Goal: Task Accomplishment & Management: Manage account settings

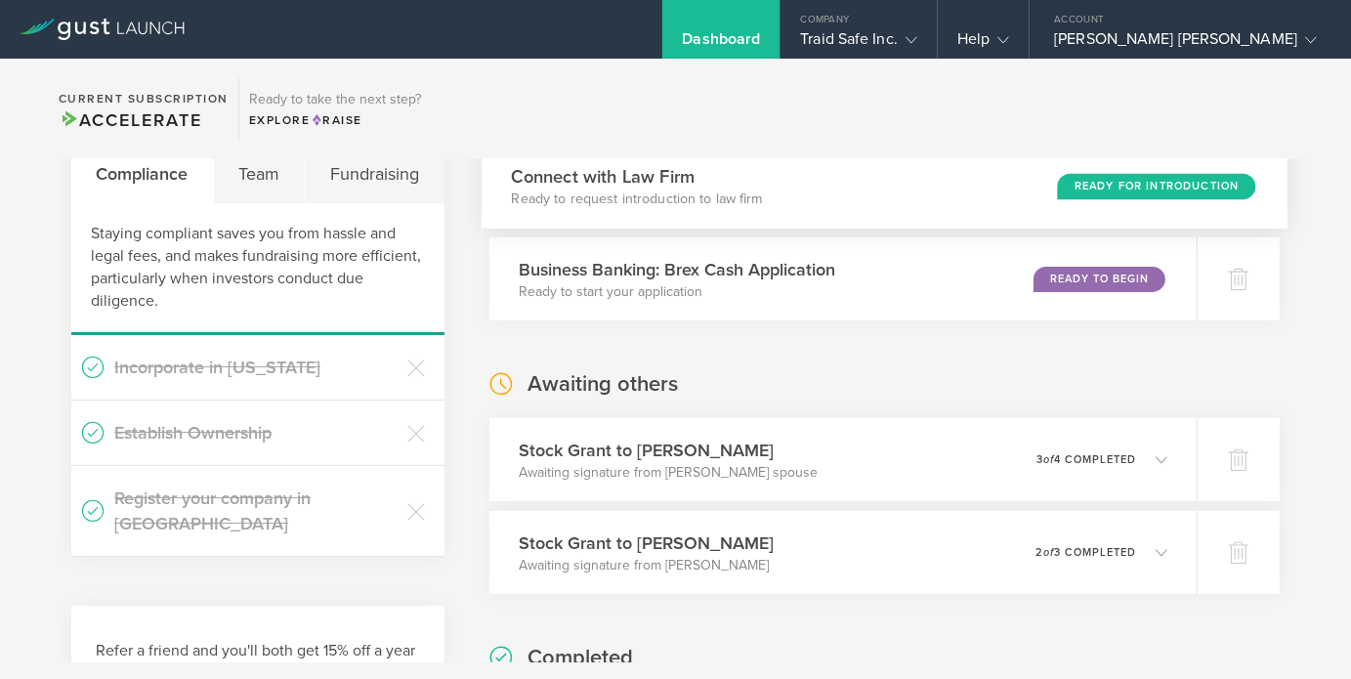
scroll to position [586, 0]
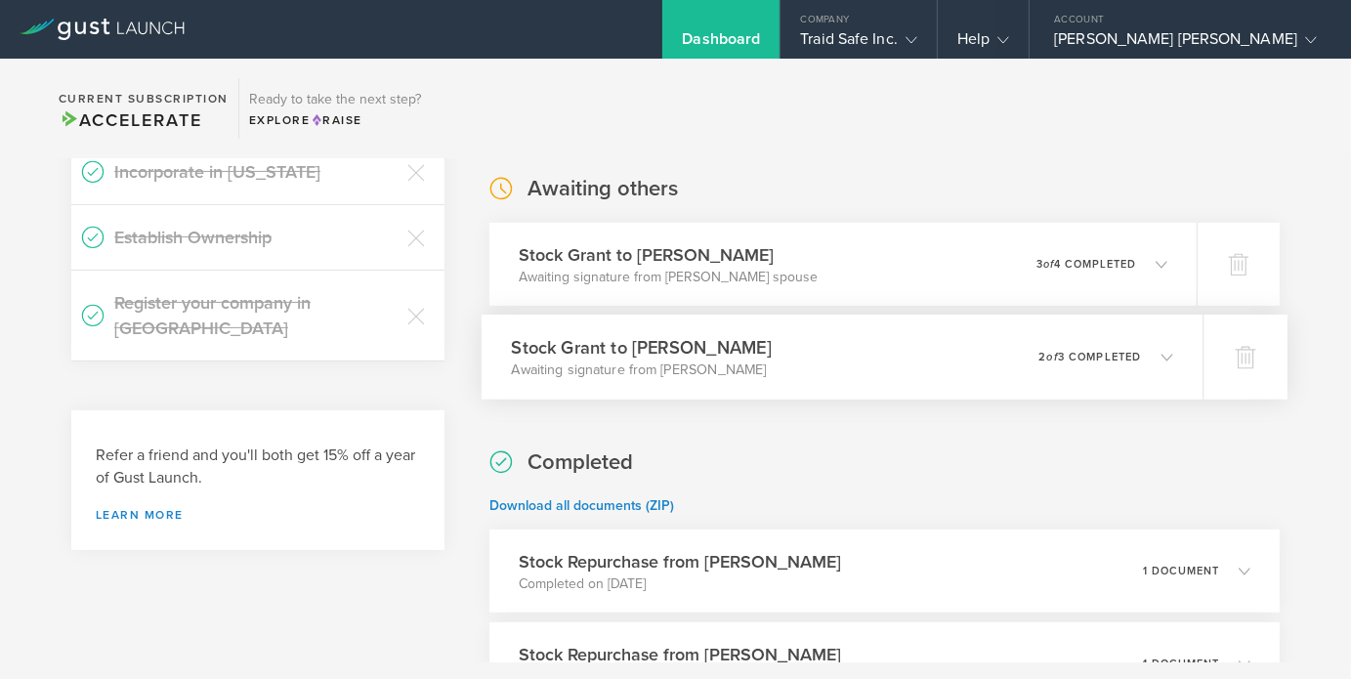
click at [1162, 356] on polyline at bounding box center [1167, 357] width 11 height 6
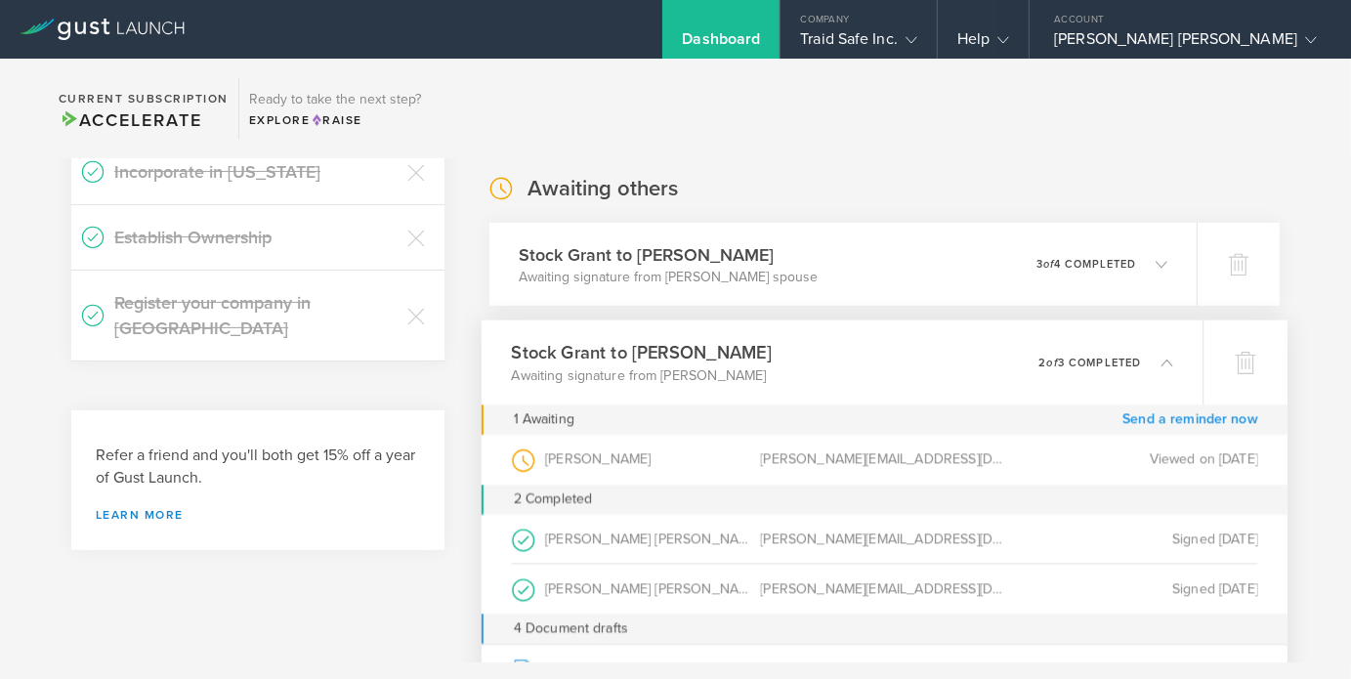
click at [1164, 425] on link "Send a reminder now" at bounding box center [1190, 419] width 136 height 30
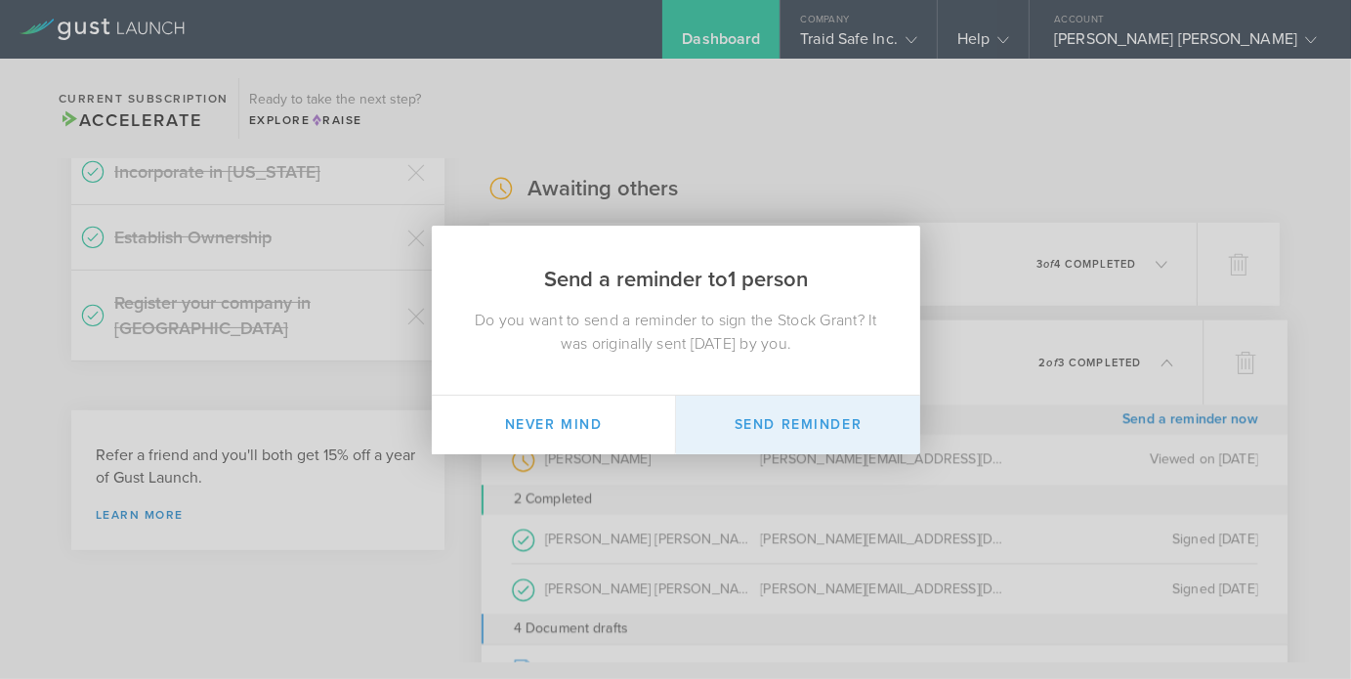
click at [809, 421] on button "Send Reminder" at bounding box center [798, 425] width 244 height 59
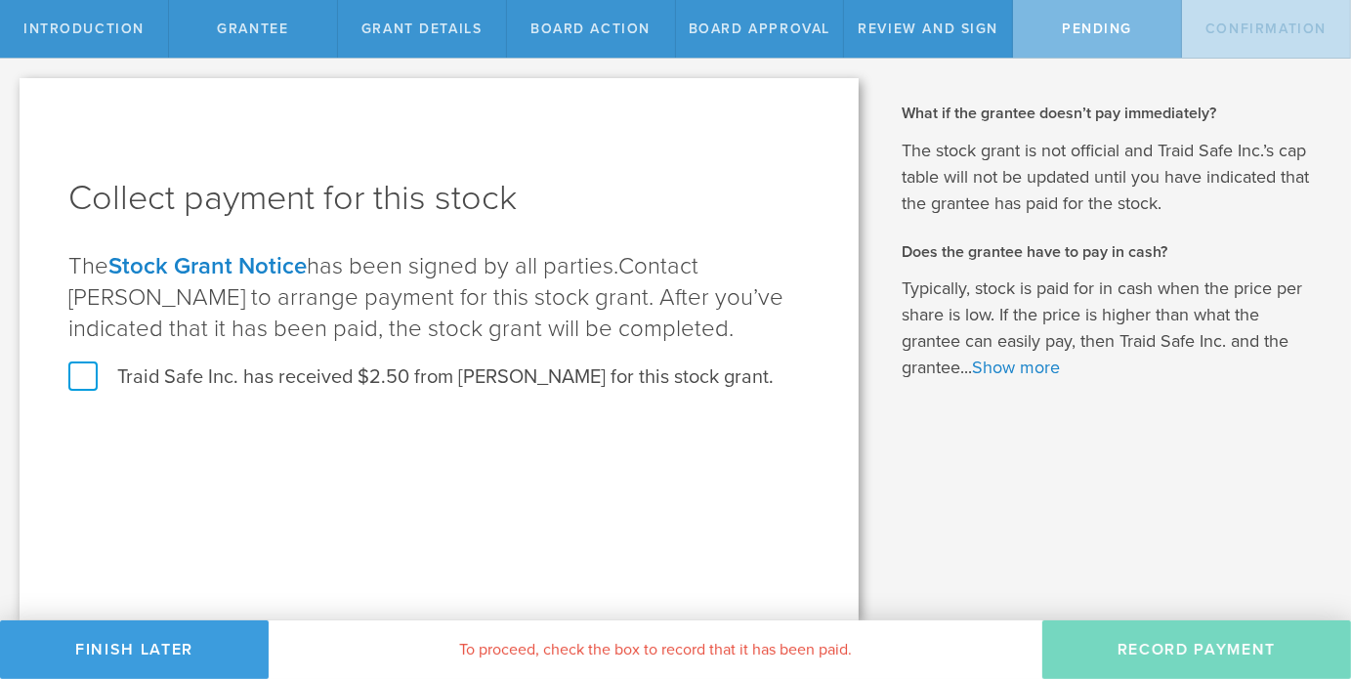
click at [94, 374] on label "Traid Safe Inc. has received $2.50 from Patrick Geisler for this stock grant." at bounding box center [420, 376] width 705 height 25
click at [0, 0] on input "Traid Safe Inc. has received $2.50 from Patrick Geisler for this stock grant." at bounding box center [0, 0] width 0 height 0
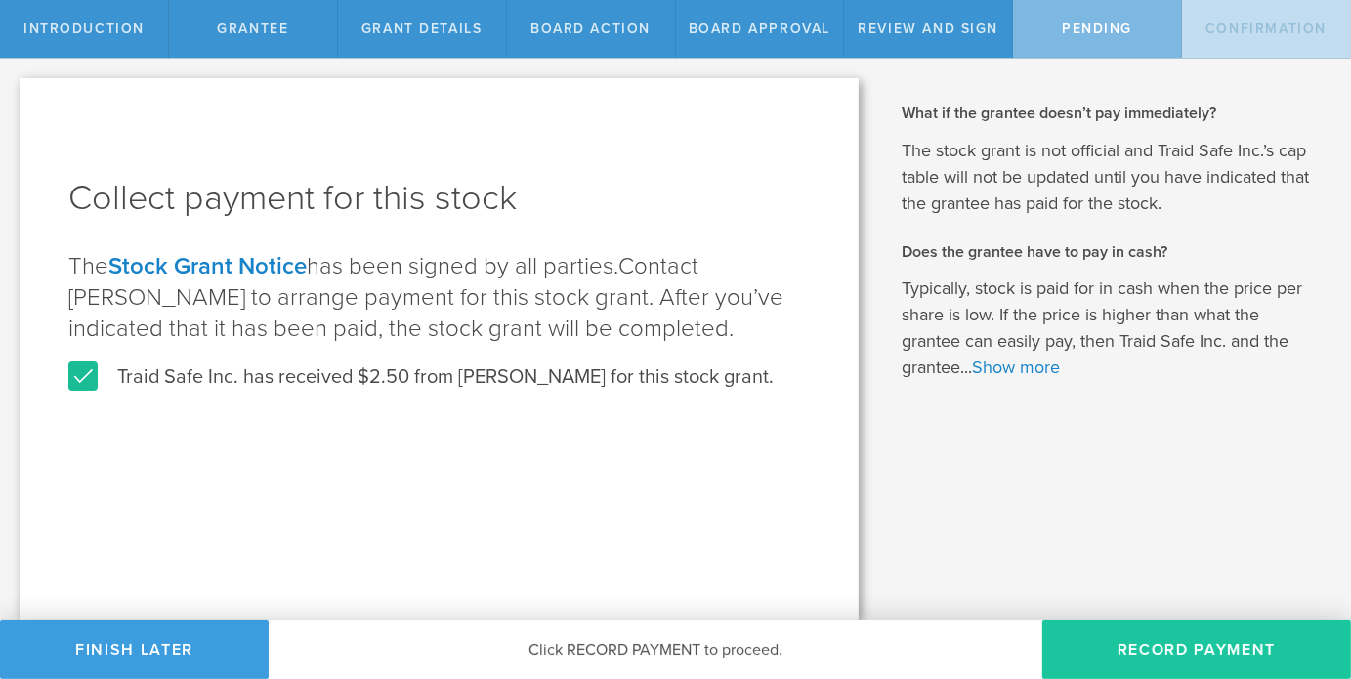
click at [1167, 652] on button "Record Payment" at bounding box center [1196, 649] width 309 height 59
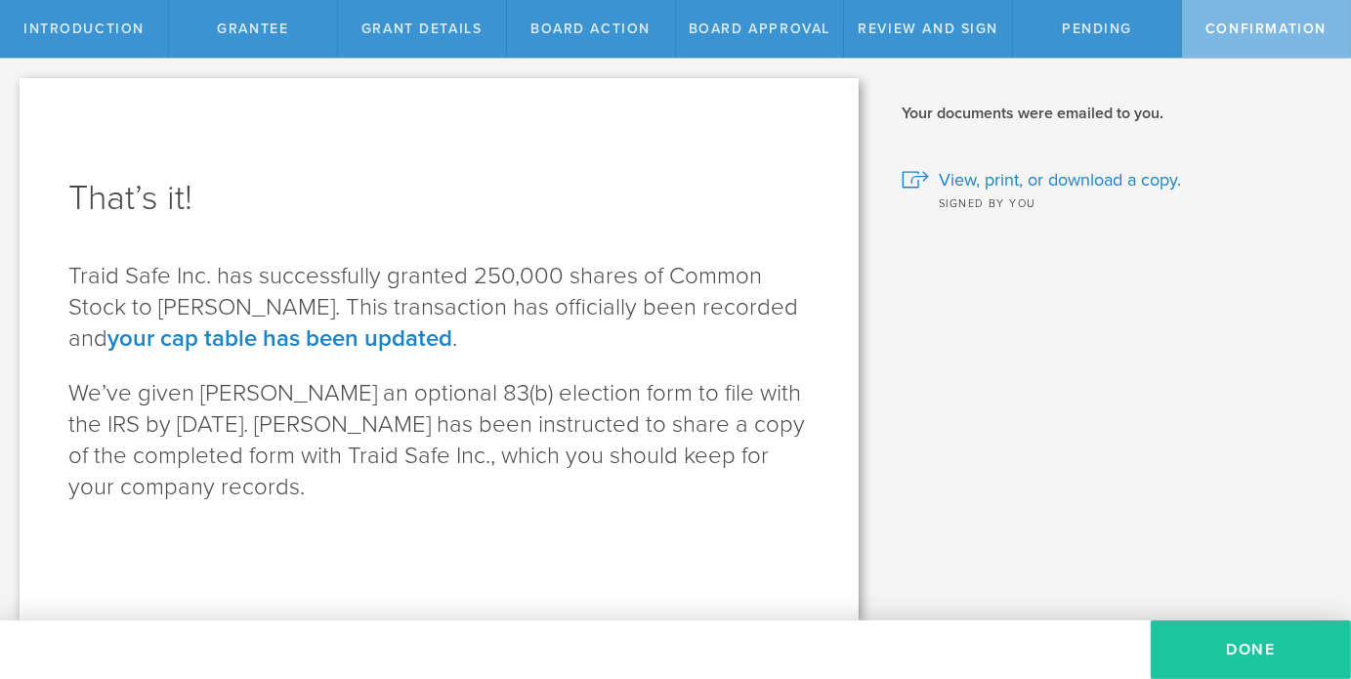
click at [1249, 646] on button "Done" at bounding box center [1251, 649] width 200 height 59
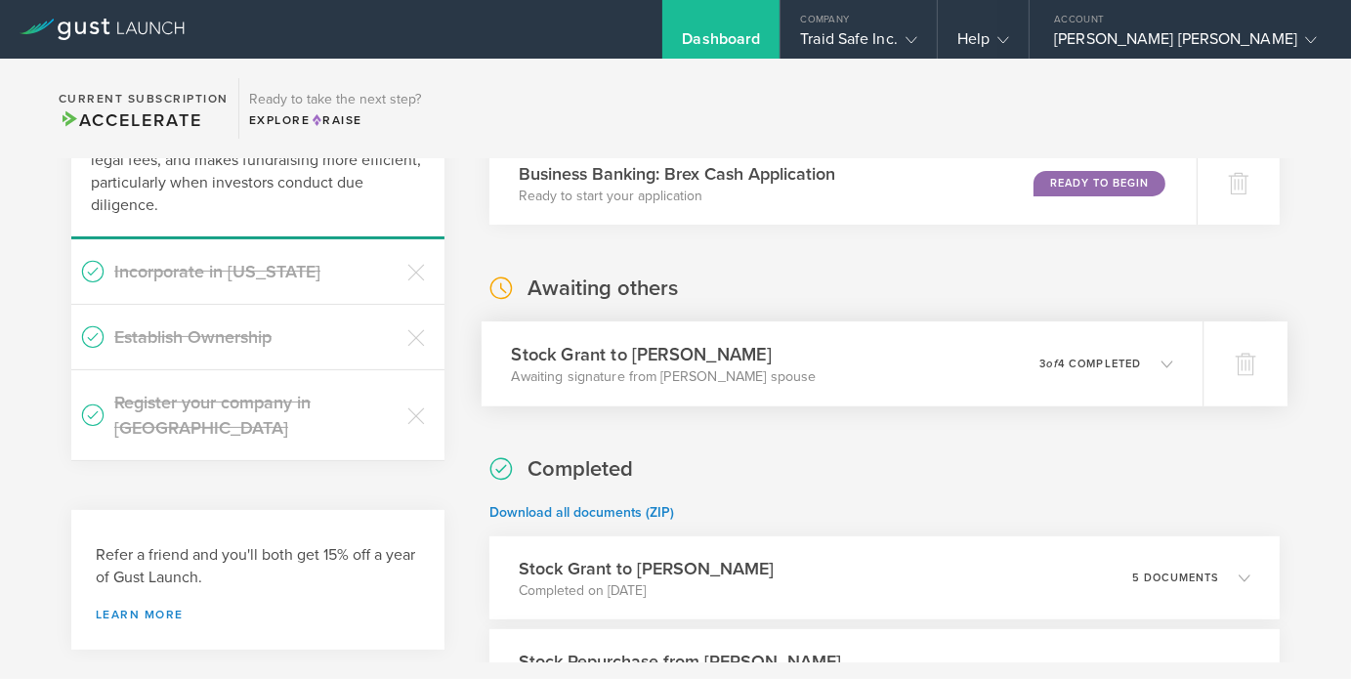
scroll to position [586, 0]
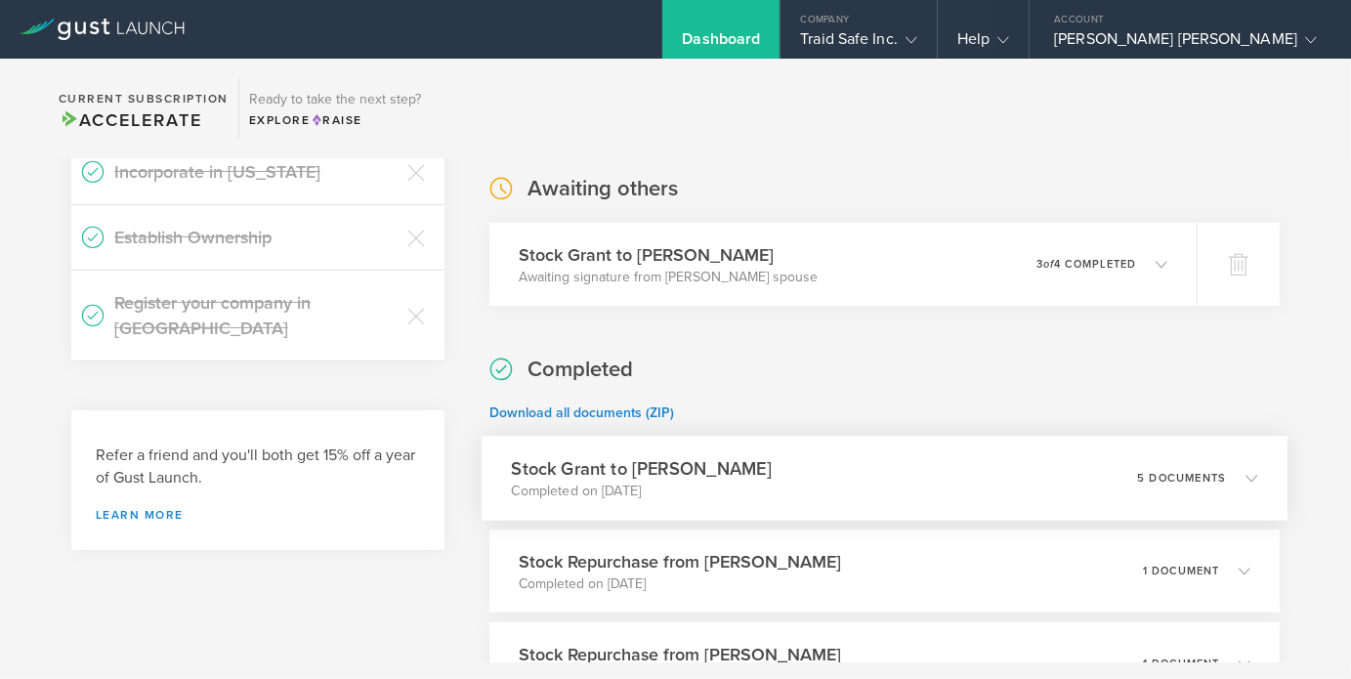
click at [1246, 479] on icon at bounding box center [1252, 478] width 12 height 12
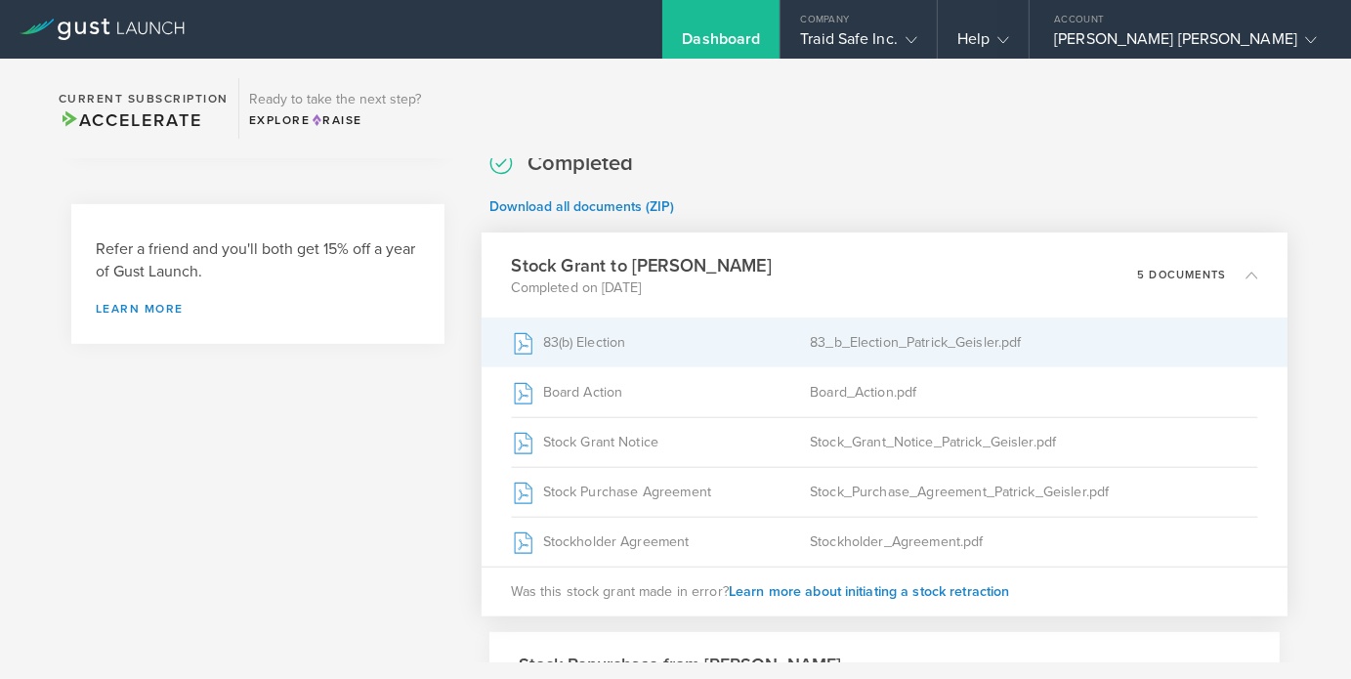
scroll to position [782, 0]
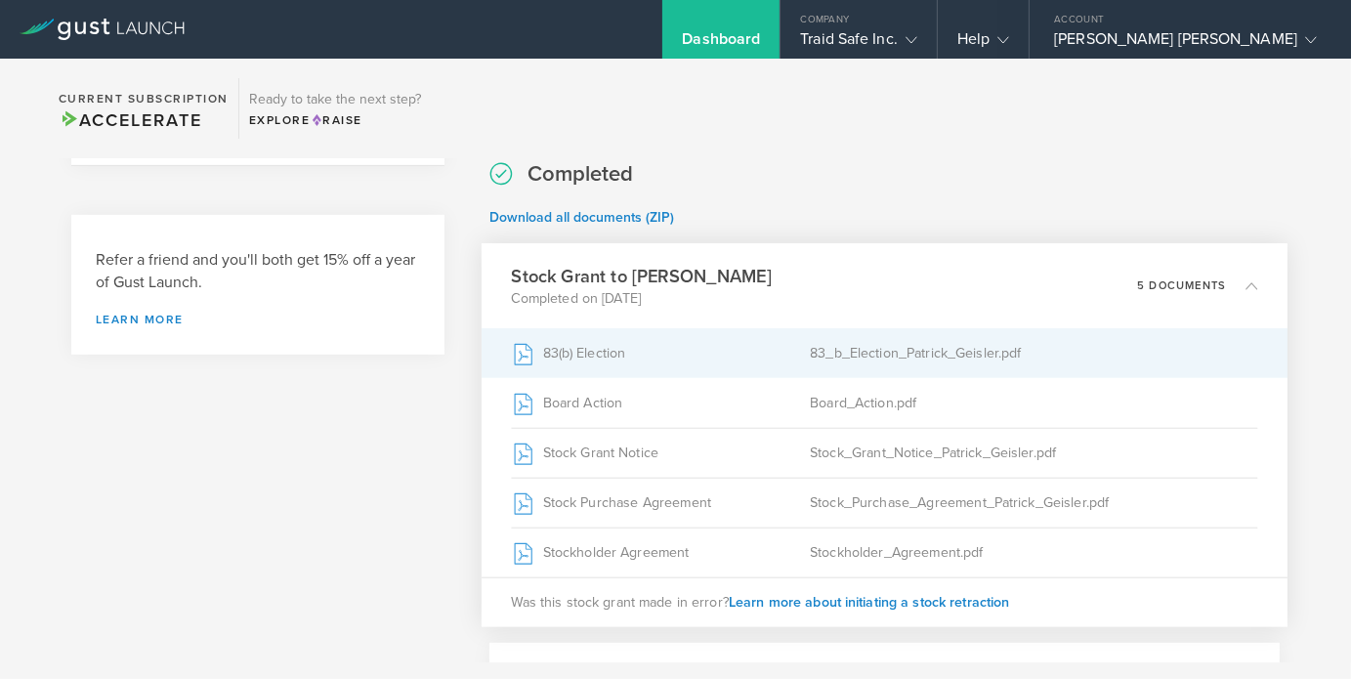
click at [855, 348] on div "83_b_Election_Patrick_Geisler.pdf" at bounding box center [1034, 353] width 448 height 49
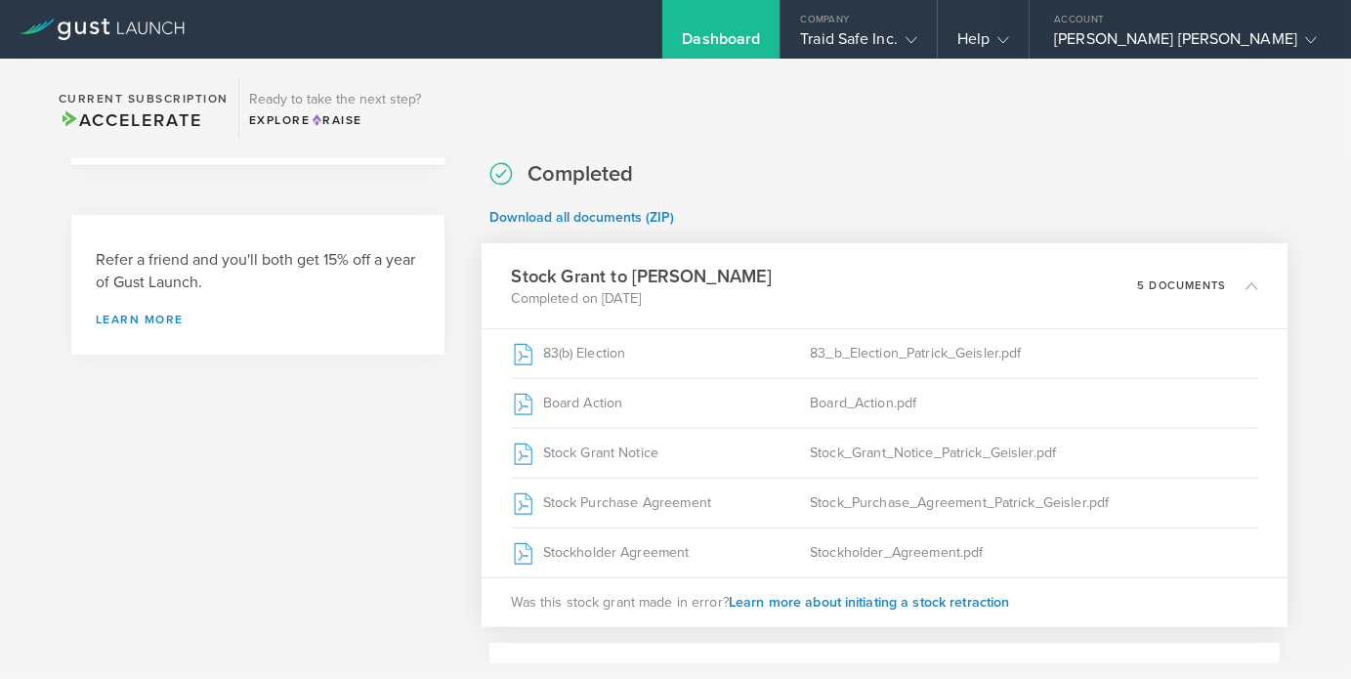
drag, startPoint x: 598, startPoint y: 215, endPoint x: 652, endPoint y: 199, distance: 56.0
click at [599, 215] on link "Download all documents (ZIP)" at bounding box center [581, 217] width 185 height 17
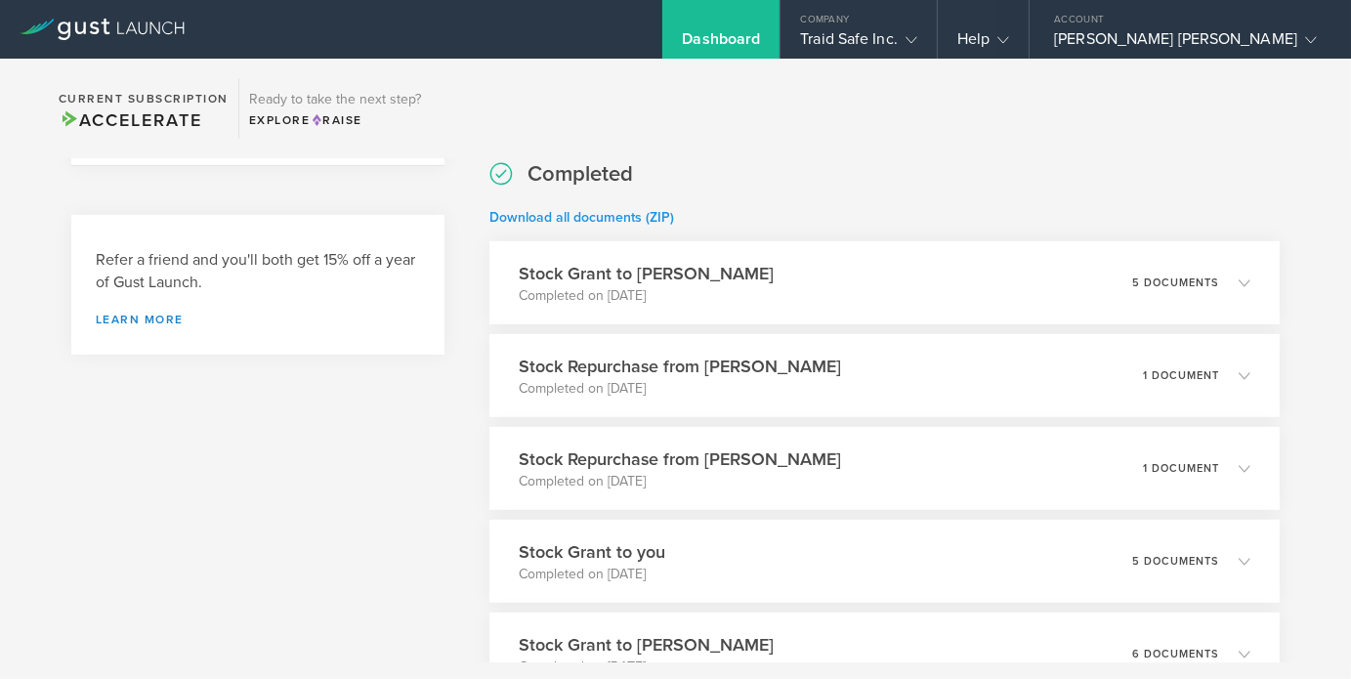
click at [642, 218] on link "Download all documents (ZIP)" at bounding box center [581, 217] width 185 height 17
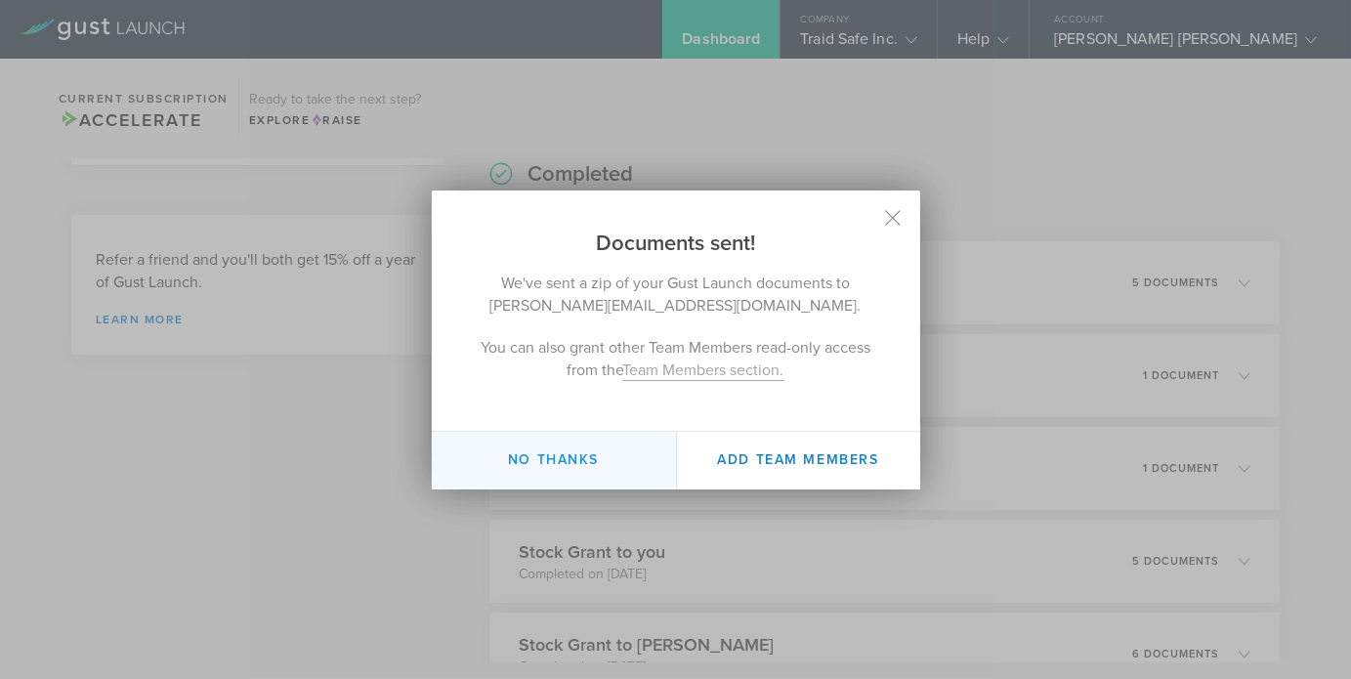
click at [591, 464] on button "No thanks" at bounding box center [554, 461] width 244 height 58
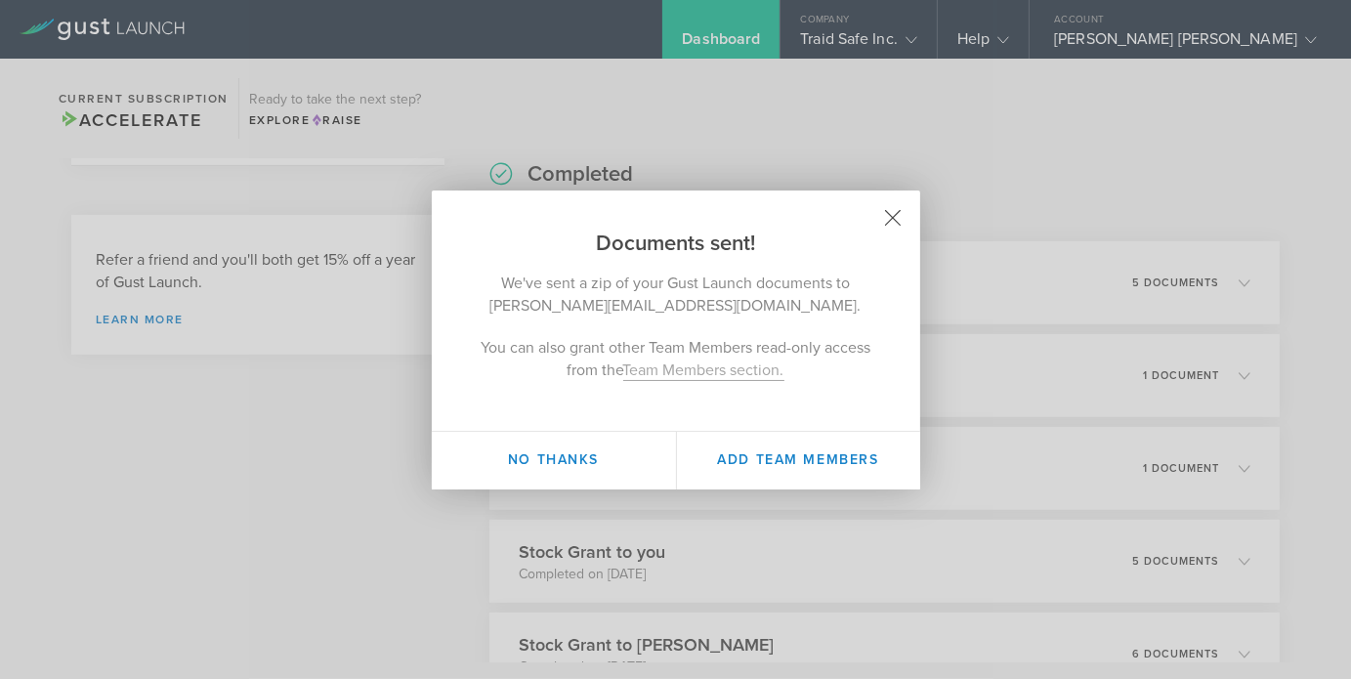
click at [892, 214] on icon at bounding box center [892, 217] width 17 height 17
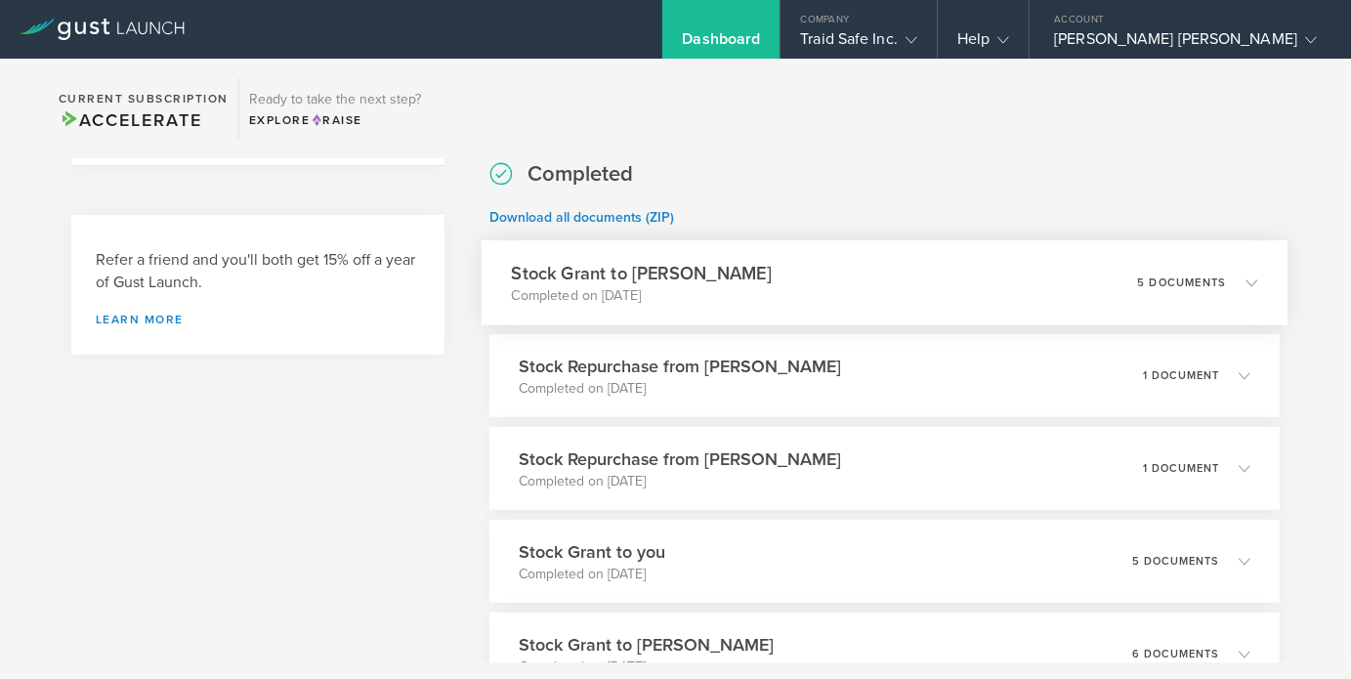
click at [1246, 287] on icon at bounding box center [1252, 282] width 12 height 12
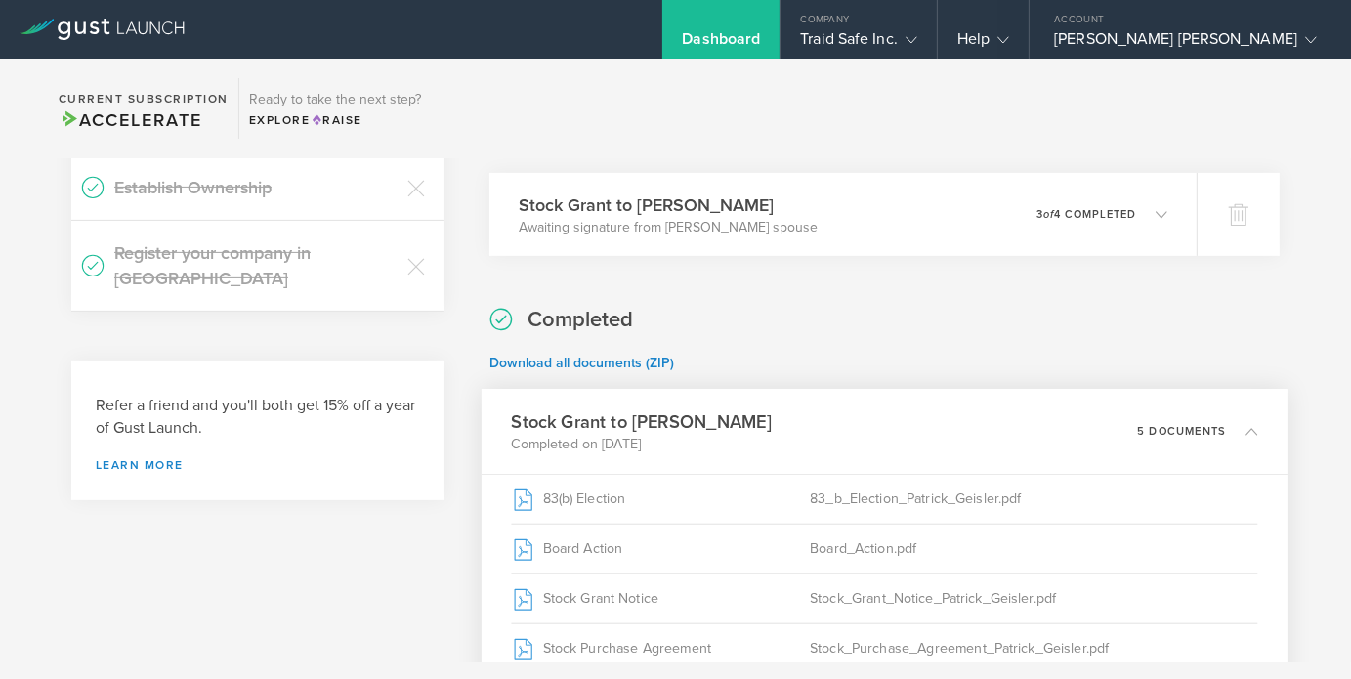
scroll to position [518, 0]
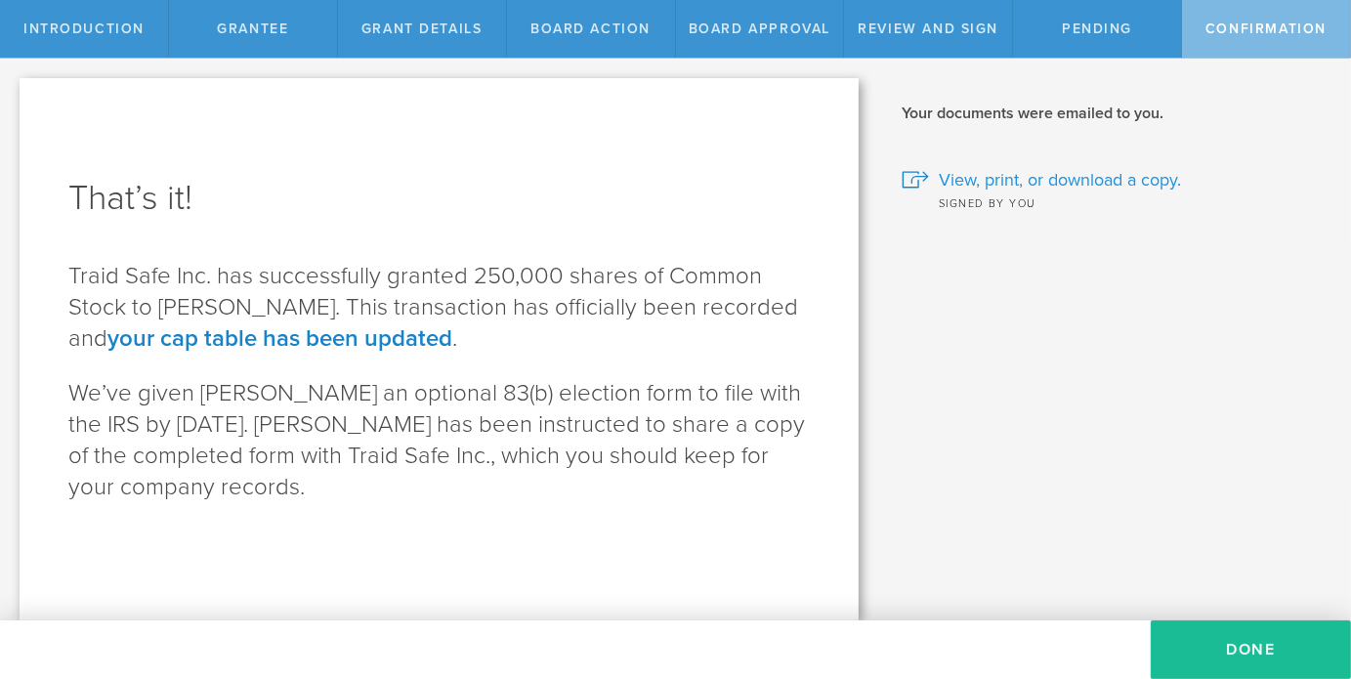
click at [985, 178] on span "View, print, or download a copy." at bounding box center [1060, 179] width 242 height 25
